Goal: Task Accomplishment & Management: Manage account settings

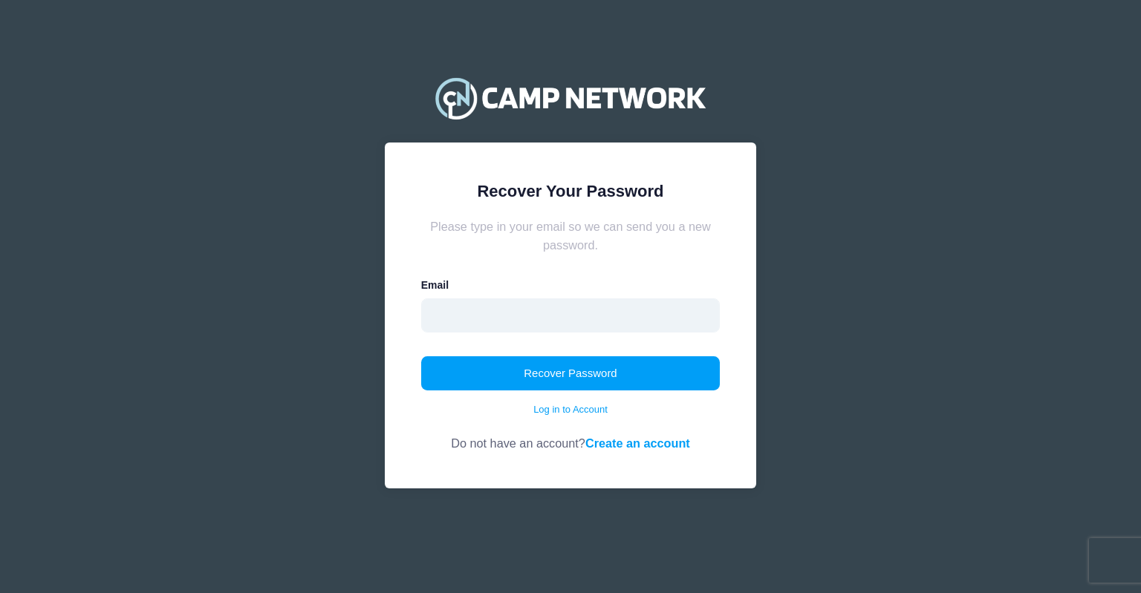
click at [461, 320] on input "email" at bounding box center [570, 316] width 299 height 34
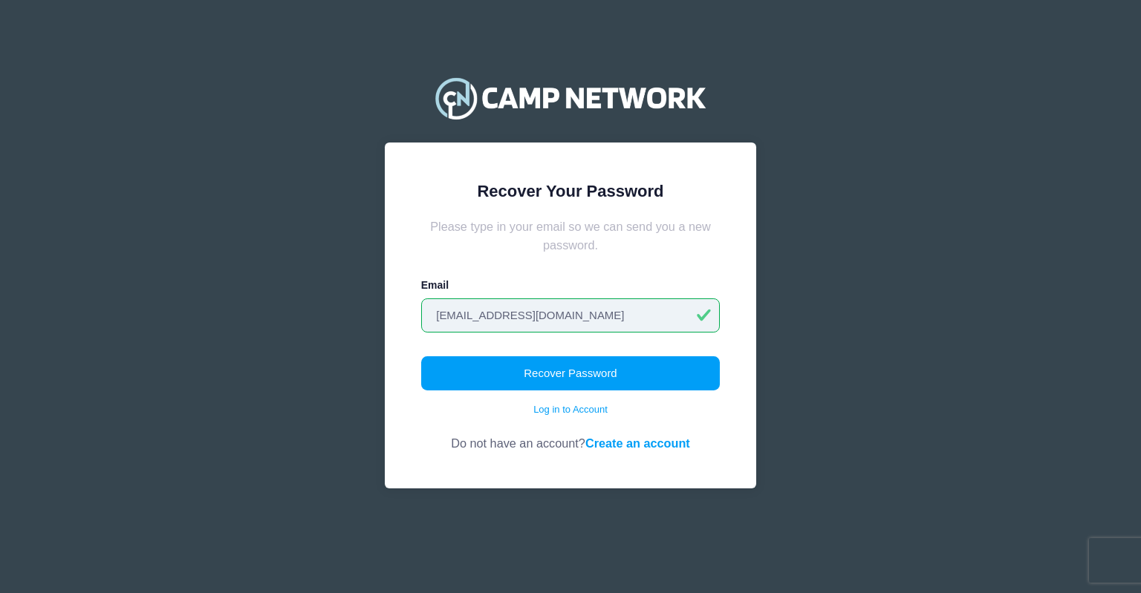
type input "[EMAIL_ADDRESS][DOMAIN_NAME]"
click at [403, 350] on div "Recover Your Password Please type in your email so we can send you a new passwo…" at bounding box center [570, 316] width 371 height 346
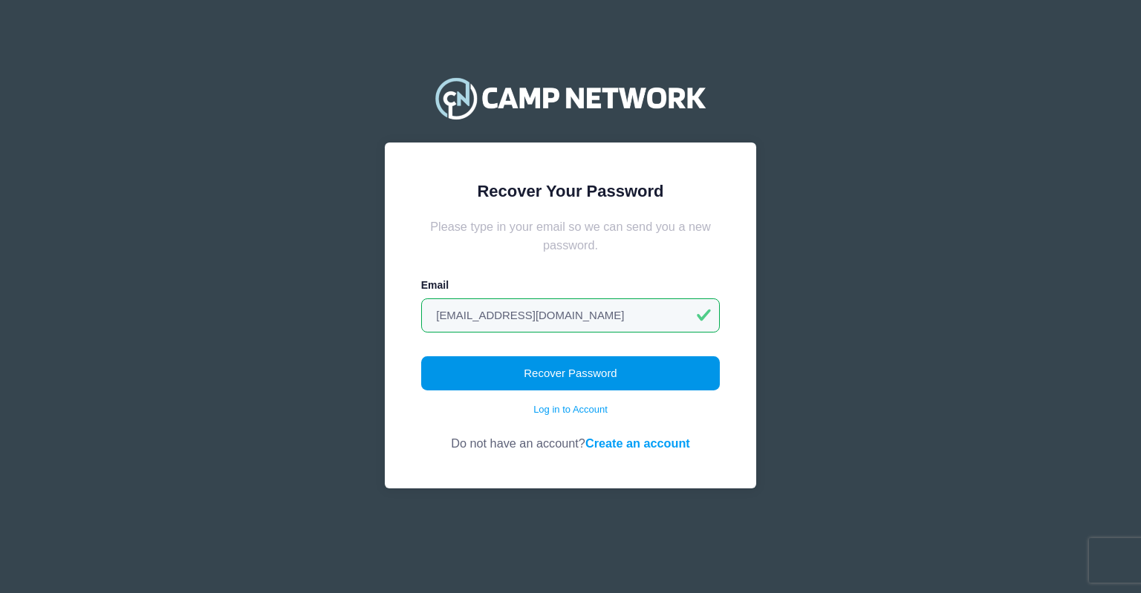
click at [556, 379] on button "Recover Password" at bounding box center [570, 374] width 299 height 34
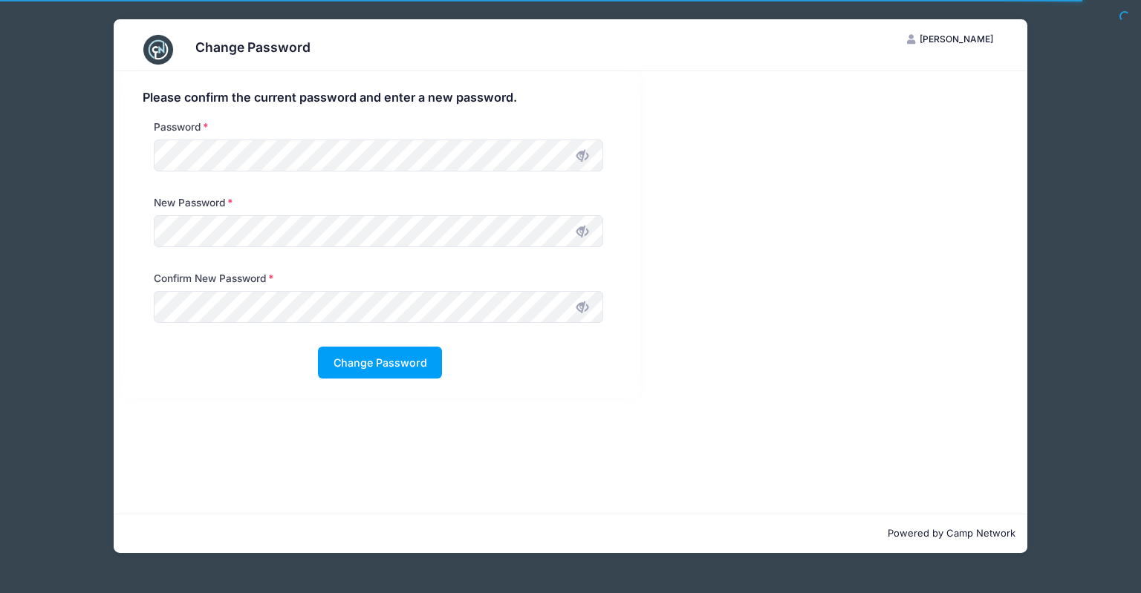
click at [580, 232] on icon at bounding box center [582, 232] width 12 height 12
click at [357, 365] on button "Change Password" at bounding box center [380, 363] width 124 height 32
